Goal: Task Accomplishment & Management: Complete application form

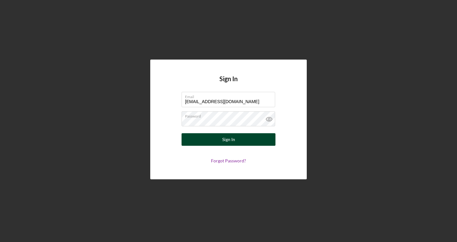
click at [230, 140] on div "Sign In" at bounding box center [228, 139] width 13 height 13
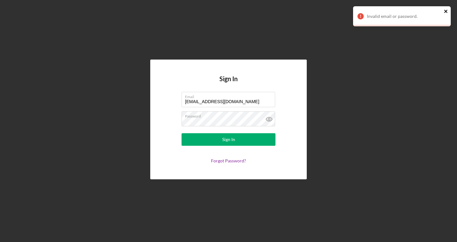
click at [447, 12] on icon "close" at bounding box center [445, 11] width 3 height 3
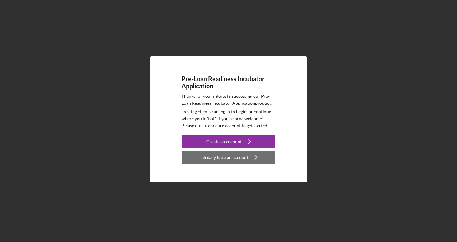
click at [215, 156] on div "I already have an account" at bounding box center [223, 157] width 49 height 13
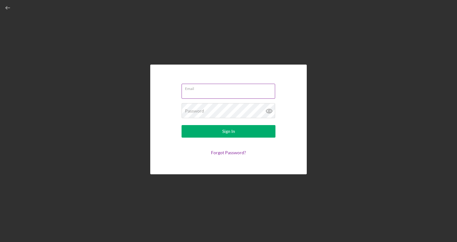
click at [224, 91] on input "Email" at bounding box center [229, 91] width 94 height 15
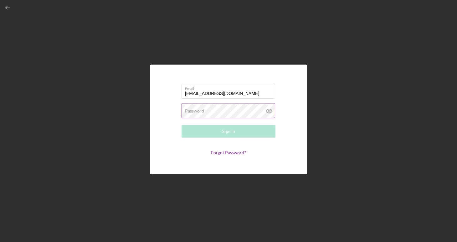
type input "[EMAIL_ADDRESS][DOMAIN_NAME]"
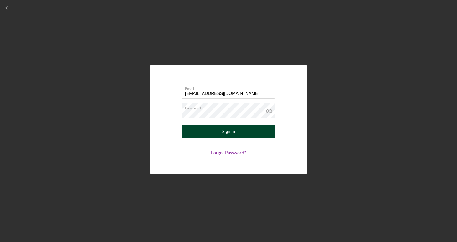
click at [191, 131] on button "Sign In" at bounding box center [229, 131] width 94 height 13
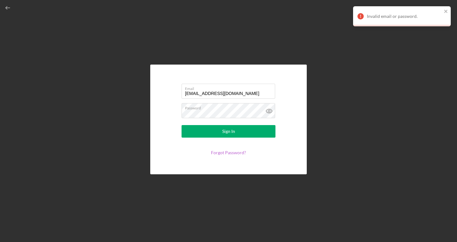
click at [229, 152] on link "Forgot Password?" at bounding box center [228, 152] width 35 height 5
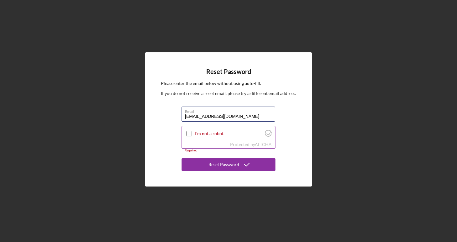
type input "[EMAIL_ADDRESS][DOMAIN_NAME]"
click at [187, 133] on input "I'm not a robot" at bounding box center [189, 134] width 6 height 6
checkbox input "true"
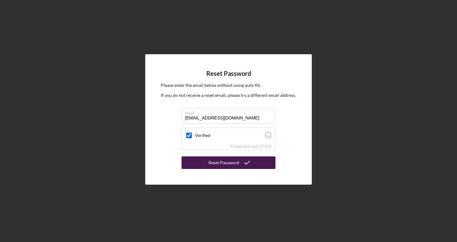
click at [213, 161] on div "Reset Password" at bounding box center [223, 162] width 31 height 13
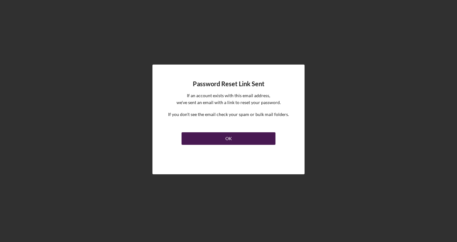
click at [232, 136] on button "OK" at bounding box center [229, 138] width 94 height 13
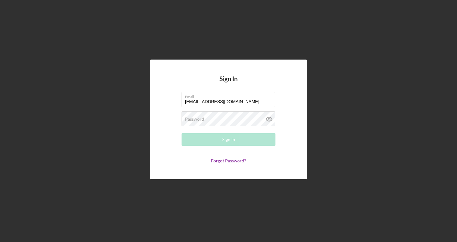
type input "[EMAIL_ADDRESS][DOMAIN_NAME]"
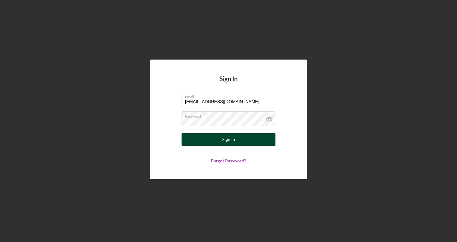
click at [213, 141] on button "Sign In" at bounding box center [229, 139] width 94 height 13
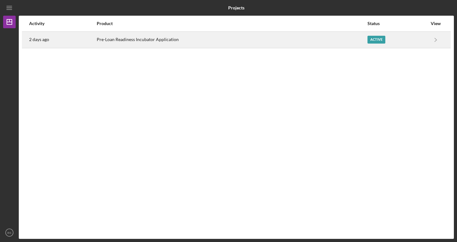
click at [377, 39] on div "Active" at bounding box center [376, 40] width 18 height 8
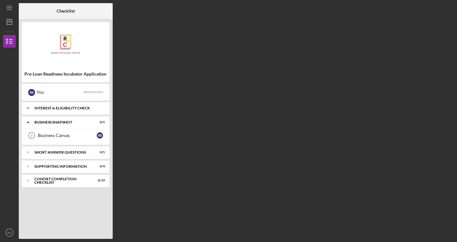
click at [66, 107] on div "Interest & Eligibility Check" at bounding box center [67, 108] width 67 height 4
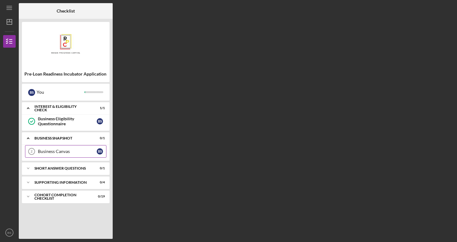
click at [54, 150] on div "Business Canvas" at bounding box center [67, 151] width 59 height 5
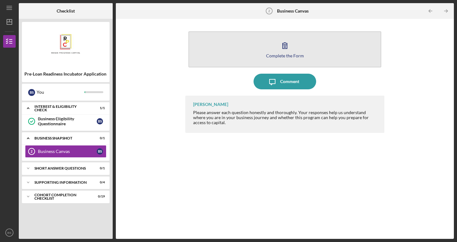
click at [288, 45] on icon "button" at bounding box center [285, 46] width 16 height 16
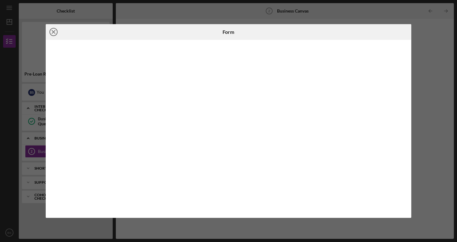
click at [54, 32] on line at bounding box center [53, 31] width 3 height 3
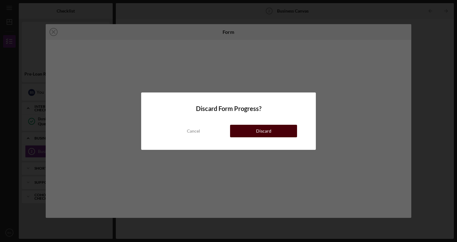
click at [258, 134] on div "Discard" at bounding box center [263, 131] width 15 height 13
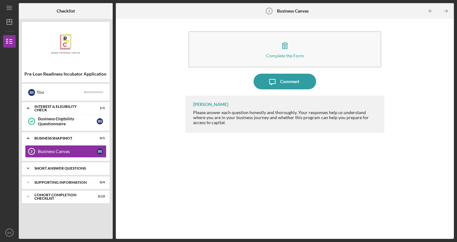
click at [60, 167] on div "Short Answer Questions" at bounding box center [67, 168] width 67 height 4
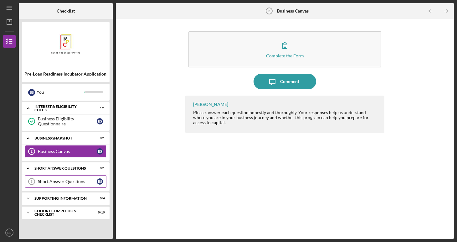
click at [61, 181] on div "Short Answer Questions" at bounding box center [67, 181] width 59 height 5
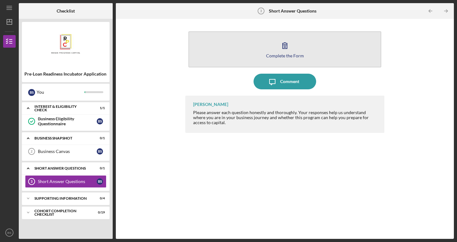
click at [282, 47] on icon "button" at bounding box center [285, 46] width 16 height 16
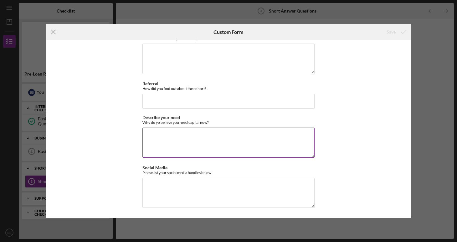
scroll to position [12, 0]
click at [54, 32] on line at bounding box center [53, 32] width 4 height 4
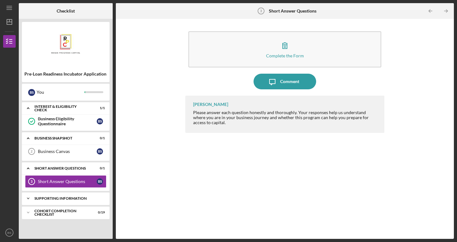
click at [65, 198] on div "Supporting Information" at bounding box center [67, 198] width 67 height 4
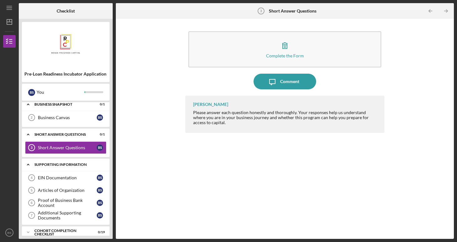
scroll to position [35, 0]
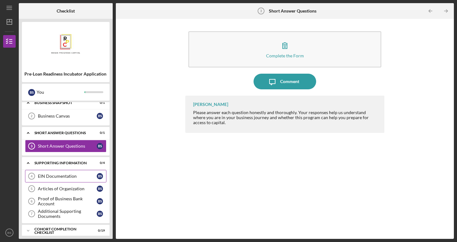
click at [64, 177] on div "EIN Documentation" at bounding box center [67, 175] width 59 height 5
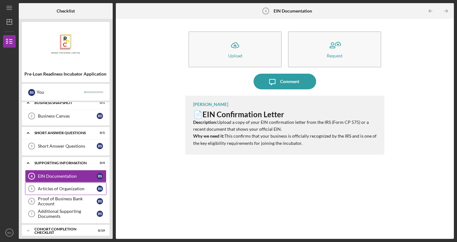
click at [61, 188] on div "Articles of Organization" at bounding box center [67, 188] width 59 height 5
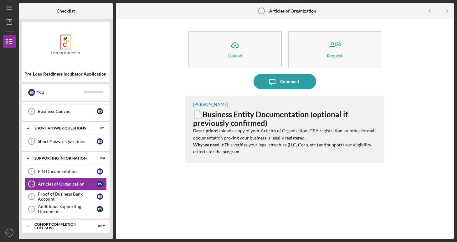
scroll to position [40, 0]
click at [61, 197] on div "Proof of Business Bank Account" at bounding box center [67, 196] width 59 height 10
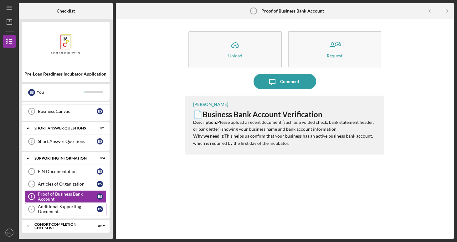
click at [59, 207] on div "Additional Supporting Documents" at bounding box center [67, 209] width 59 height 10
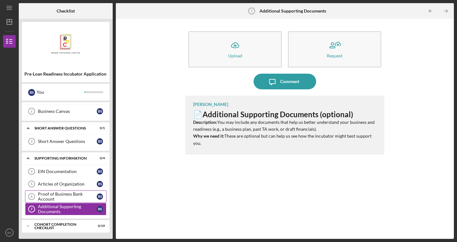
scroll to position [39, 0]
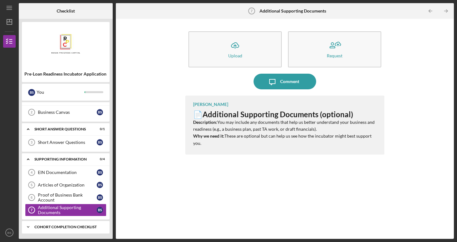
click at [55, 225] on div "Cohort Completion Checklist" at bounding box center [67, 227] width 67 height 4
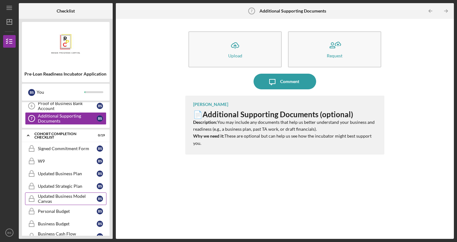
scroll to position [132, 0]
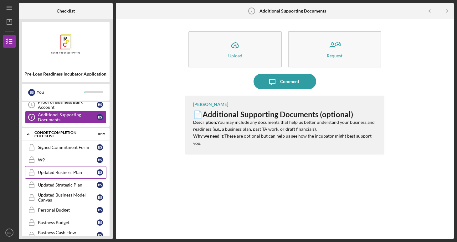
click at [67, 172] on div "Updated Business Plan" at bounding box center [67, 172] width 59 height 5
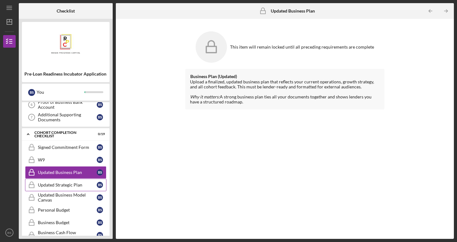
click at [62, 185] on div "Updated Strategic Plan" at bounding box center [67, 184] width 59 height 5
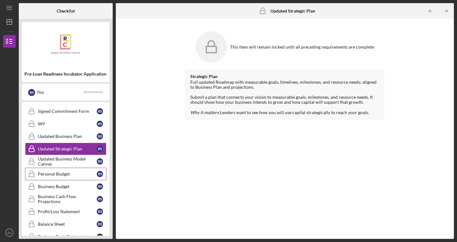
scroll to position [168, 0]
click at [64, 171] on div "Personal Budget" at bounding box center [67, 173] width 59 height 5
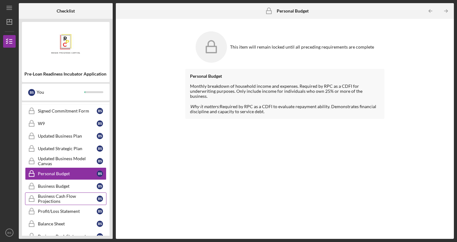
click at [58, 196] on div "Business Cash Flow Projections" at bounding box center [67, 198] width 59 height 10
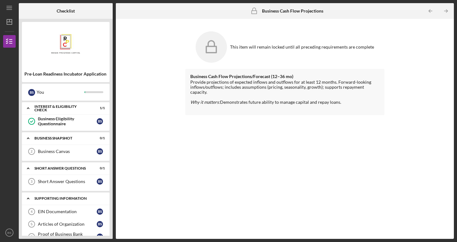
click at [28, 201] on icon "Icon/Expander" at bounding box center [28, 198] width 13 height 13
click at [440, 0] on div "Icon/Menu Business Cash Flow Projections Business Cash Flow Projections Checkli…" at bounding box center [228, 119] width 451 height 238
